Goal: Task Accomplishment & Management: Complete application form

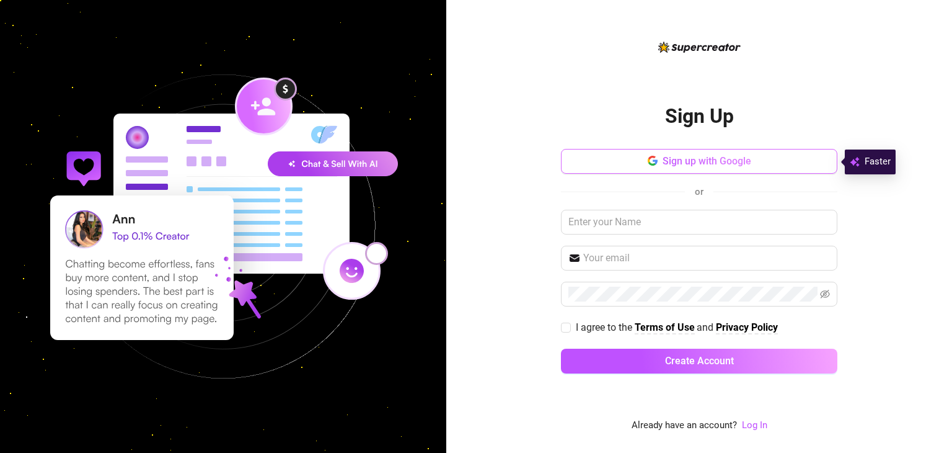
click at [675, 167] on span "Sign up with Google" at bounding box center [707, 161] width 89 height 12
click at [679, 157] on span "Sign up with Google" at bounding box center [707, 161] width 89 height 12
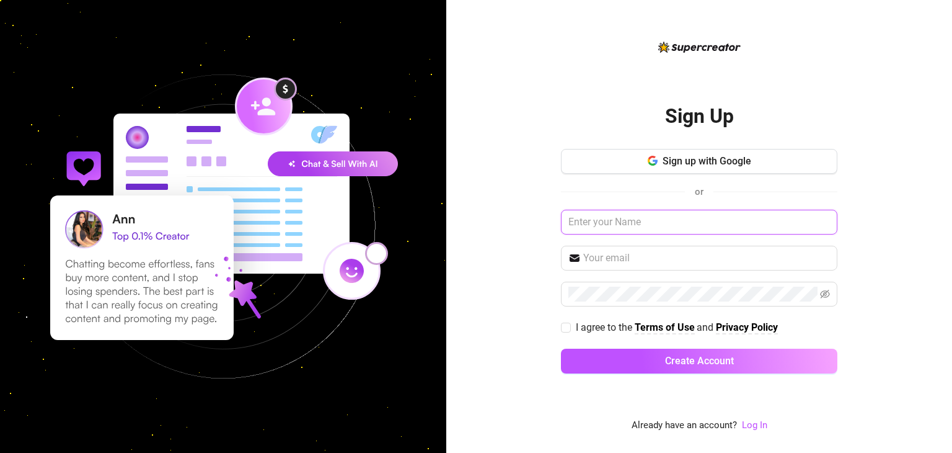
click at [615, 229] on input "text" at bounding box center [699, 222] width 277 height 25
type input "c"
type input "[PERSON_NAME]"
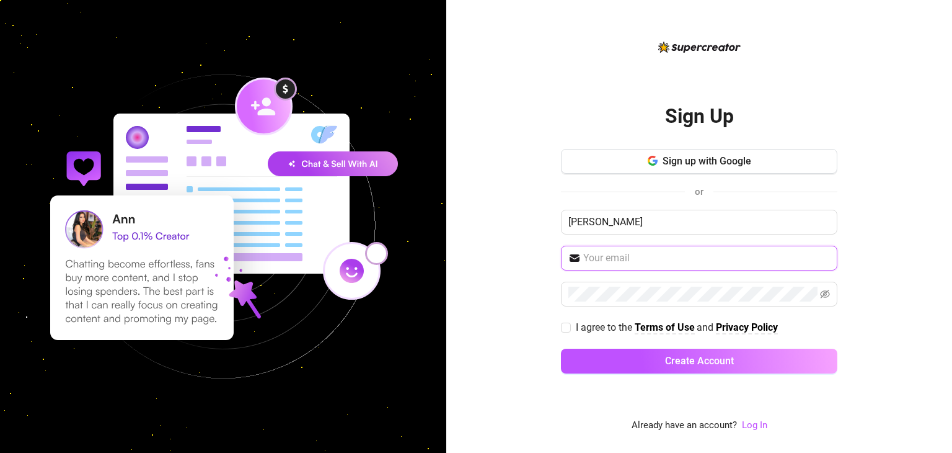
click at [615, 263] on input "text" at bounding box center [706, 257] width 247 height 15
type input "[EMAIL_ADDRESS][DOMAIN_NAME]"
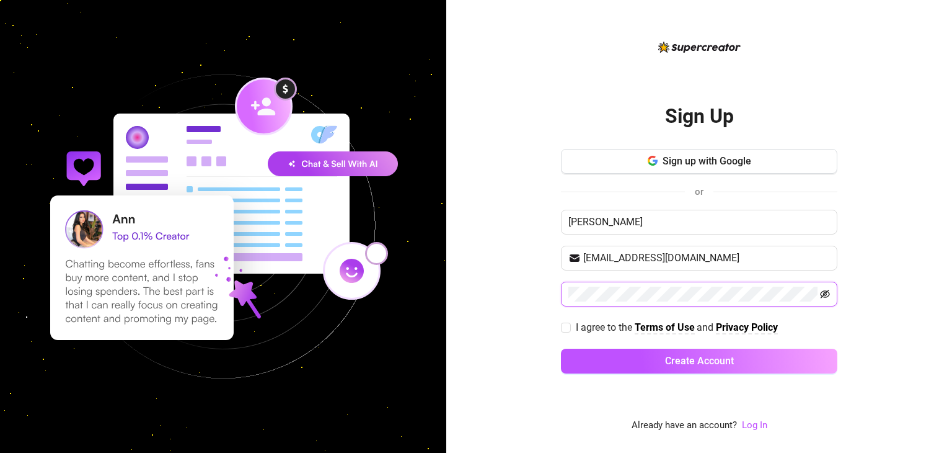
click at [828, 293] on icon "eye-invisible" at bounding box center [825, 294] width 10 height 10
click at [566, 330] on span at bounding box center [566, 327] width 10 height 10
click at [566, 330] on input "I agree to the Terms of Use and Privacy Policy" at bounding box center [565, 326] width 9 height 9
checkbox input "true"
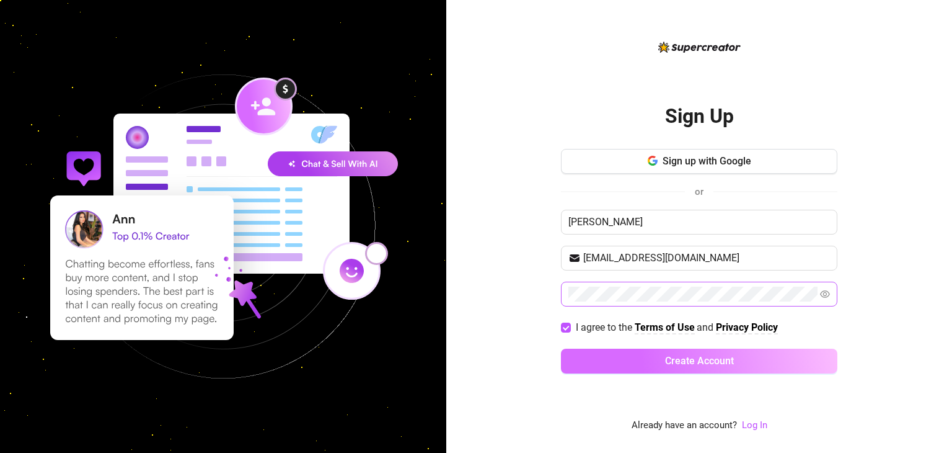
click at [605, 365] on button "Create Account" at bounding box center [699, 360] width 277 height 25
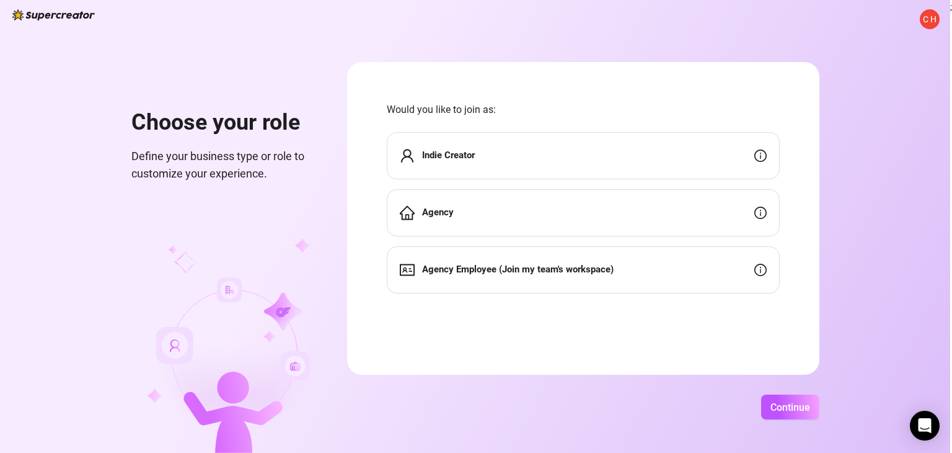
click at [461, 271] on strong "Agency Employee (Join my team's workspace)" at bounding box center [518, 268] width 192 height 11
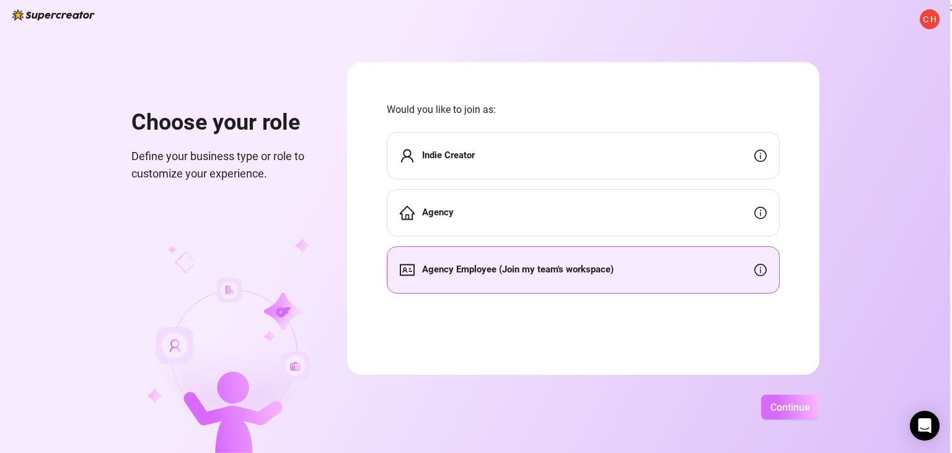
click at [784, 412] on button "Continue" at bounding box center [790, 406] width 58 height 25
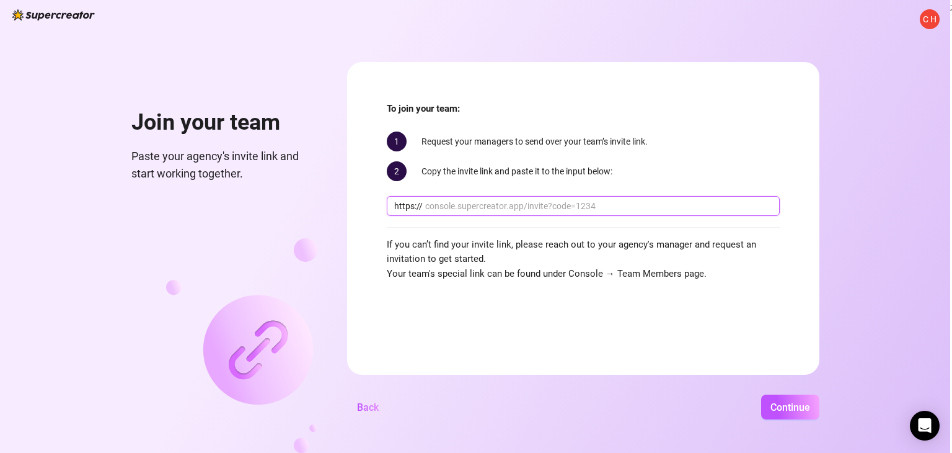
paste input "[DOMAIN_NAME][URL][PERSON_NAME]"
type input "[DOMAIN_NAME][URL][PERSON_NAME]"
click at [765, 407] on button "Continue" at bounding box center [790, 406] width 58 height 25
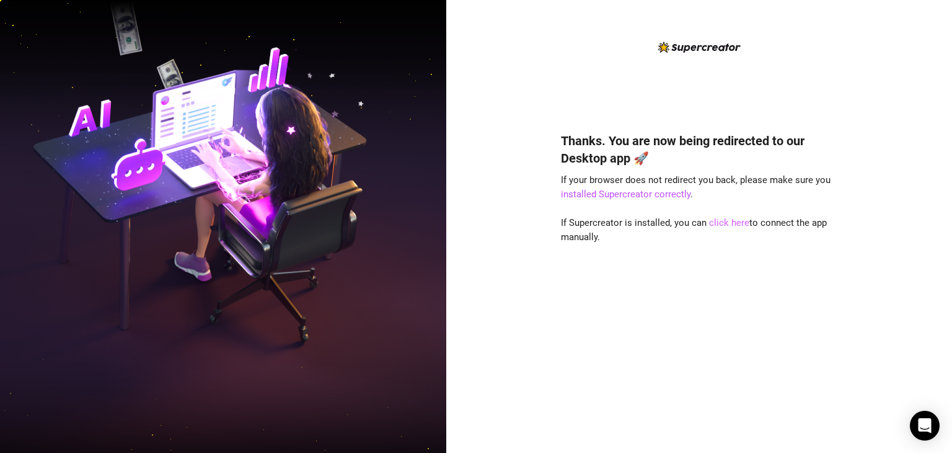
click at [727, 225] on link "click here" at bounding box center [729, 222] width 40 height 11
